Goal: Transaction & Acquisition: Purchase product/service

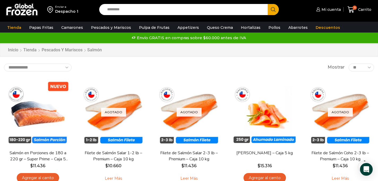
scroll to position [84, 0]
click at [351, 10] on icon at bounding box center [351, 9] width 7 height 6
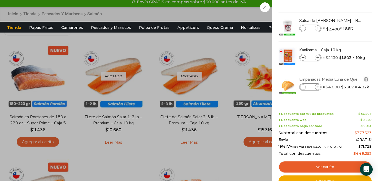
scroll to position [38, 0]
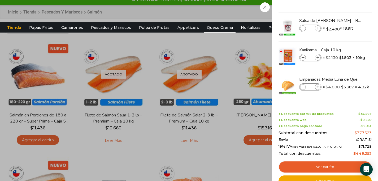
click at [214, 26] on link "Queso Crema" at bounding box center [219, 28] width 31 height 10
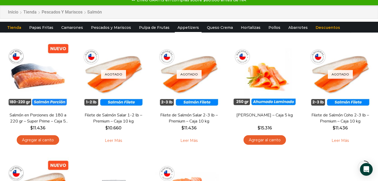
click at [185, 27] on link "Appetizers" at bounding box center [188, 28] width 27 height 10
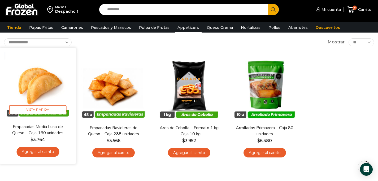
scroll to position [32, 0]
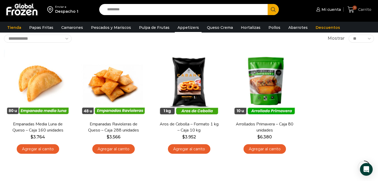
click at [362, 9] on span "Carrito" at bounding box center [364, 9] width 15 height 5
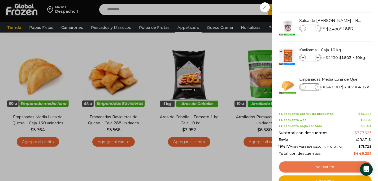
scroll to position [40, 0]
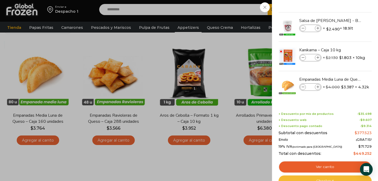
click at [321, 179] on link "Checkout" at bounding box center [325, 181] width 93 height 11
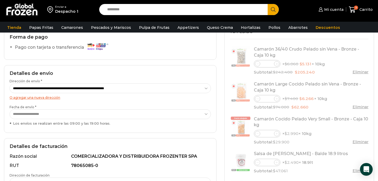
scroll to position [48, 0]
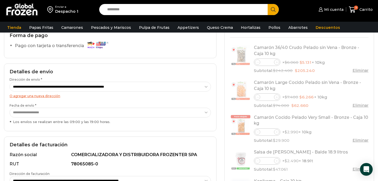
select select "*"
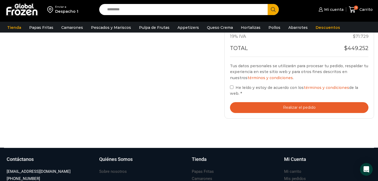
scroll to position [318, 0]
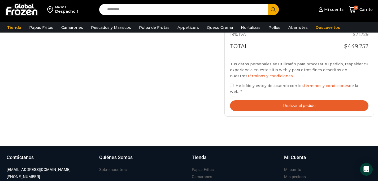
click at [237, 109] on button "Realizar el pedido" at bounding box center [299, 106] width 138 height 11
